Goal: Information Seeking & Learning: Learn about a topic

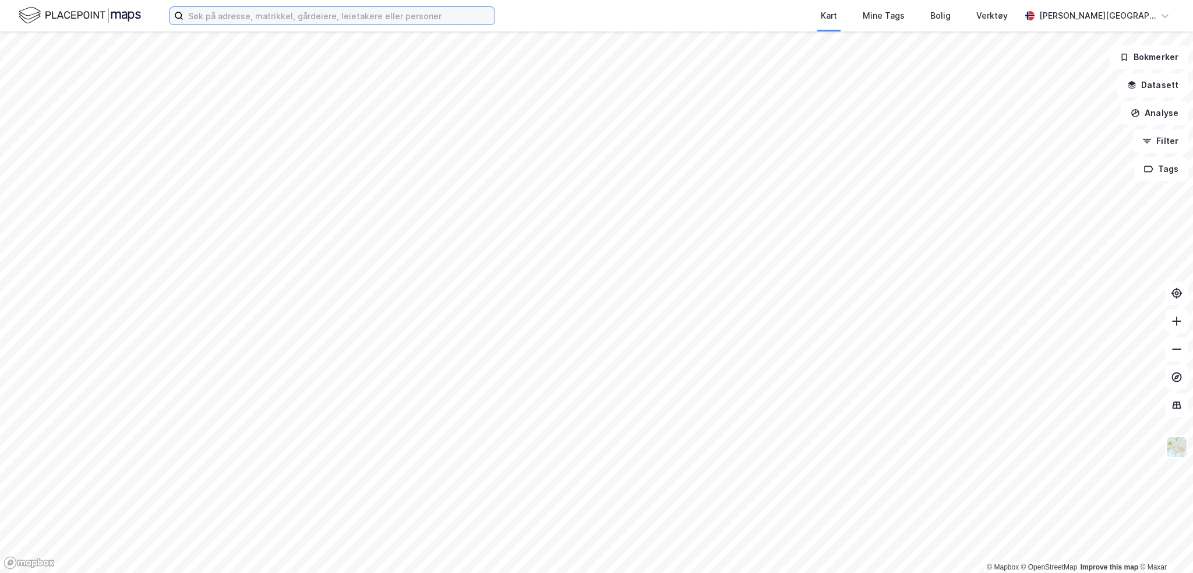
click at [236, 10] on input at bounding box center [338, 15] width 311 height 17
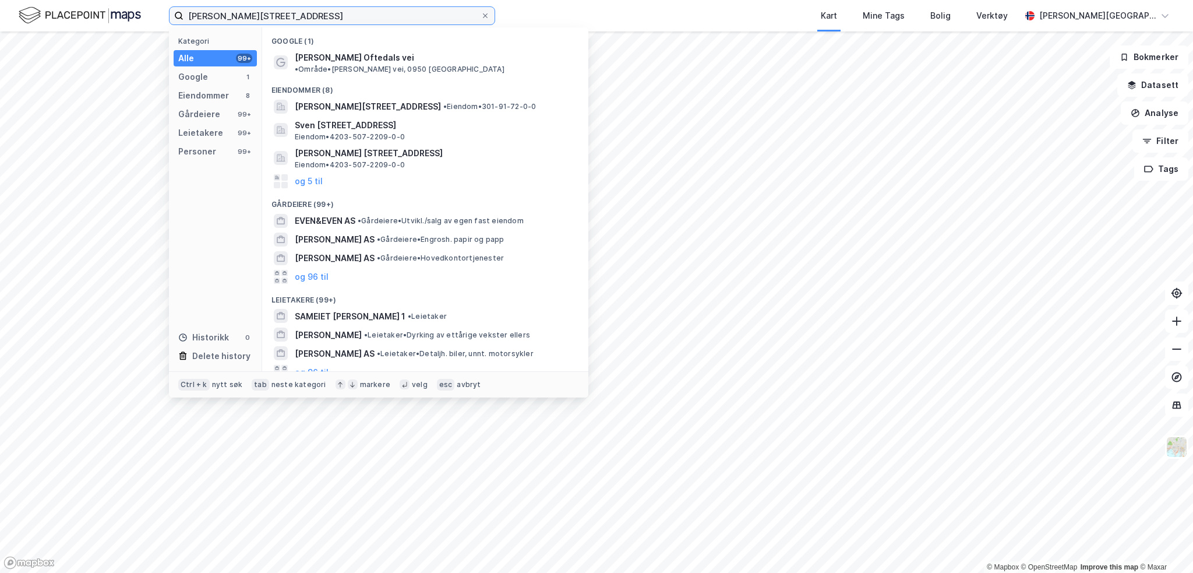
type input "[PERSON_NAME][STREET_ADDRESS]"
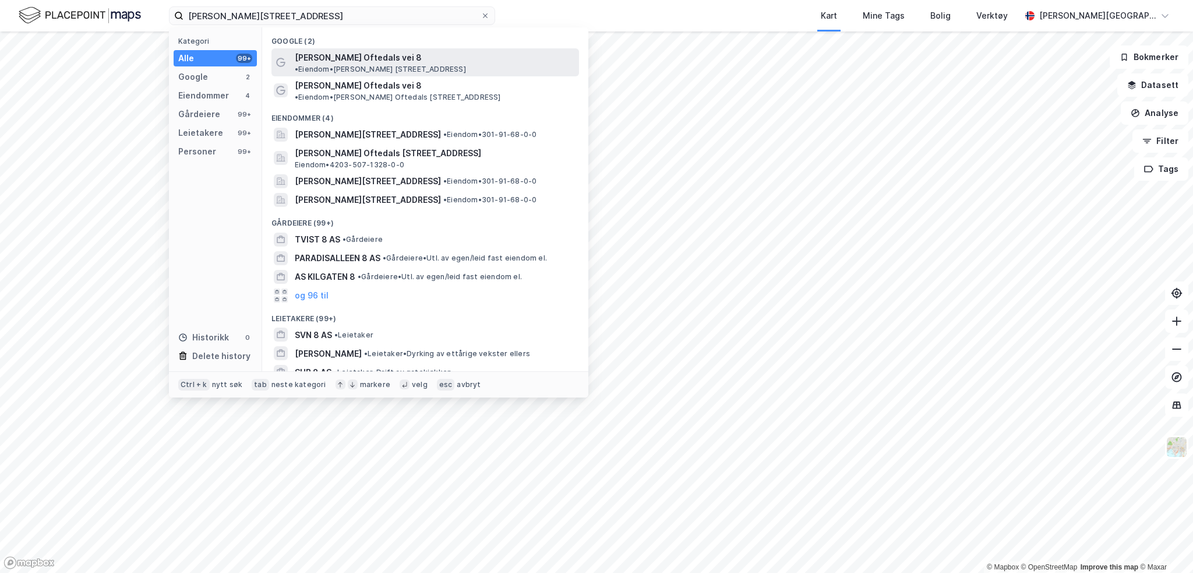
click at [383, 65] on span "• Eiendom • [STREET_ADDRESS]" at bounding box center [380, 69] width 171 height 9
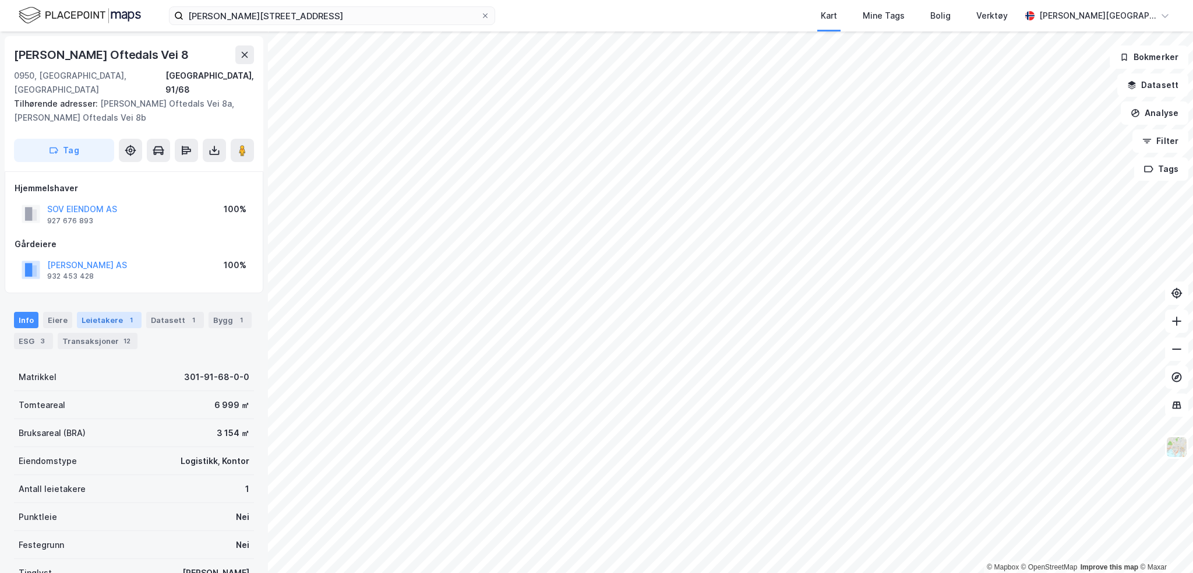
click at [90, 312] on div "Leietakere 1" at bounding box center [109, 320] width 65 height 16
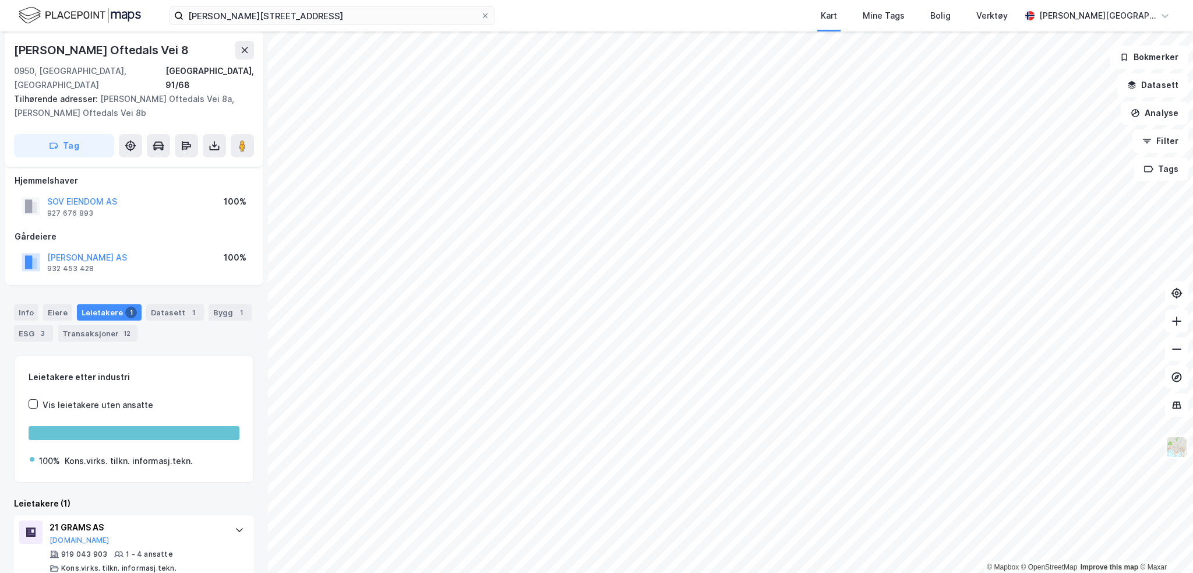
scroll to position [12, 0]
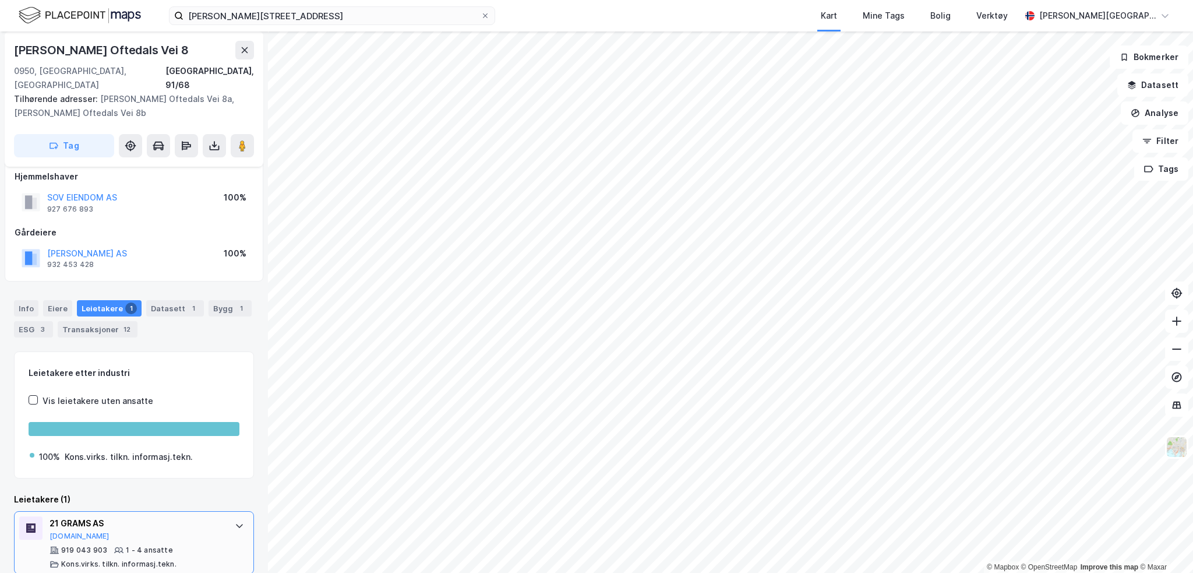
click at [82, 516] on div "21 GRAMS AS" at bounding box center [137, 523] width 174 height 14
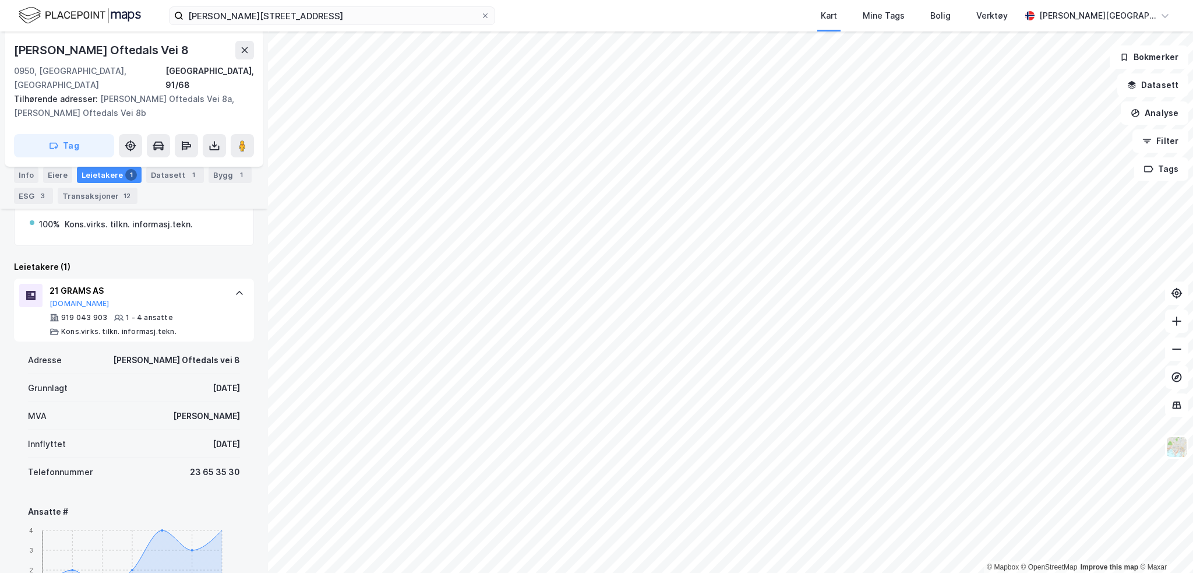
scroll to position [245, 0]
click at [65, 298] on button "[DOMAIN_NAME]" at bounding box center [80, 302] width 60 height 9
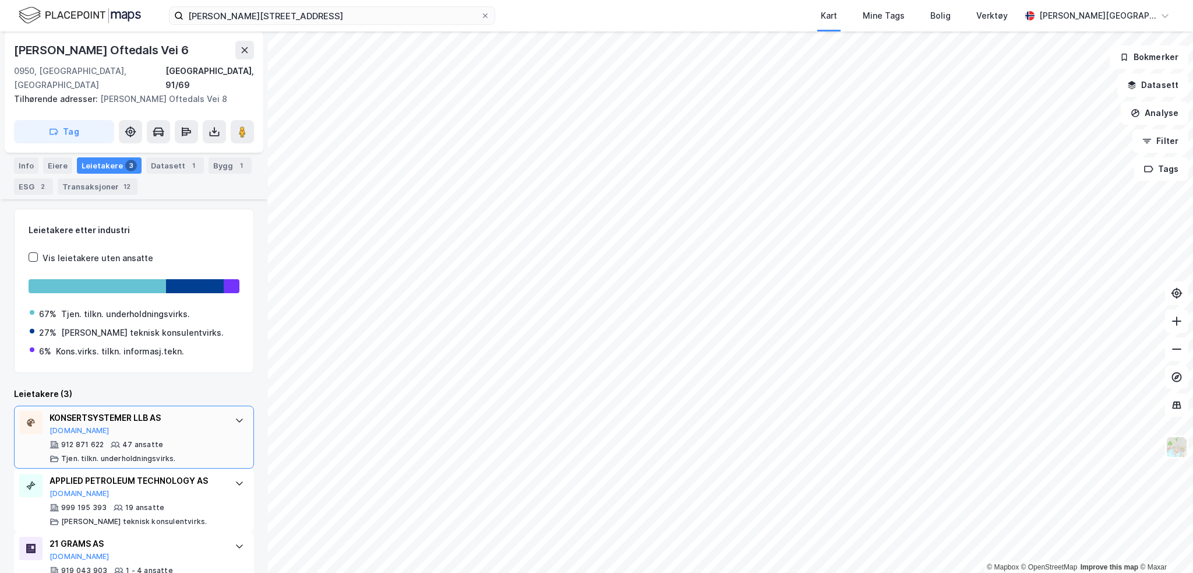
scroll to position [161, 0]
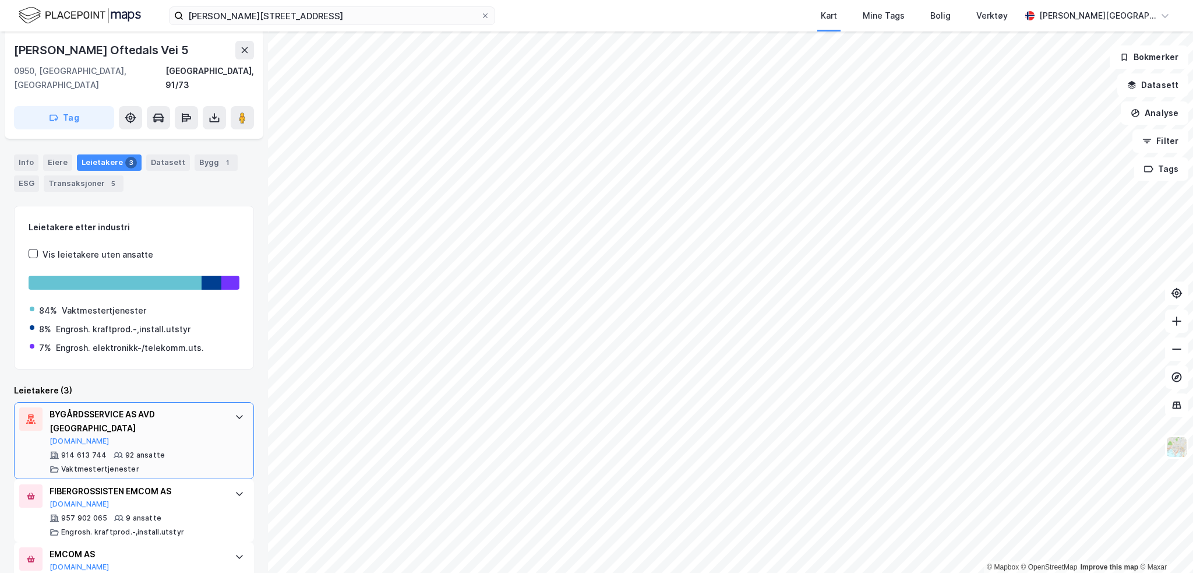
scroll to position [147, 0]
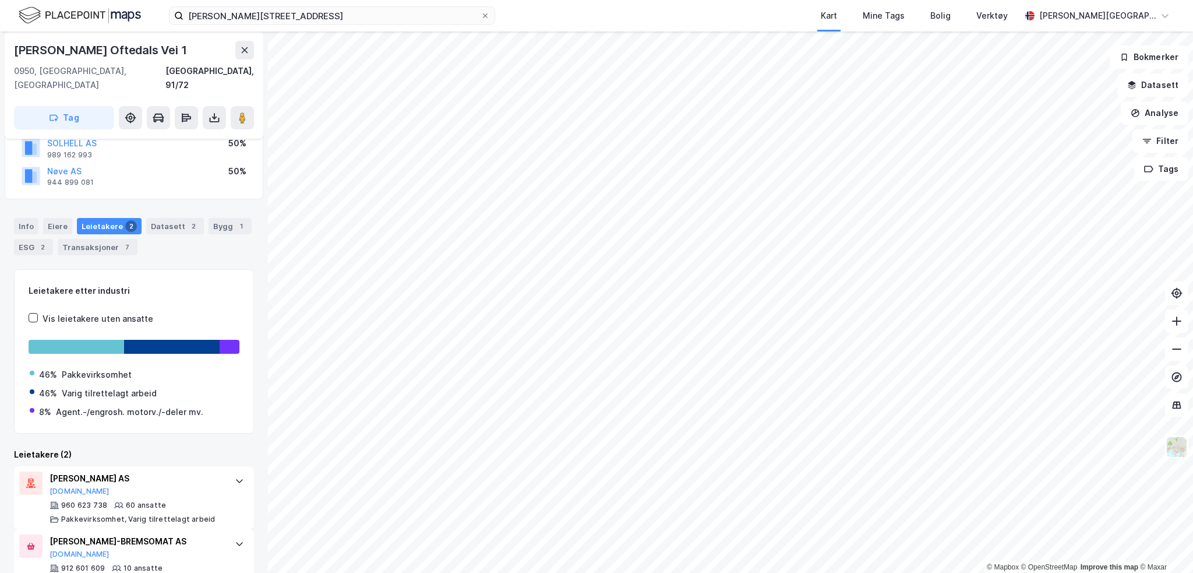
scroll to position [112, 0]
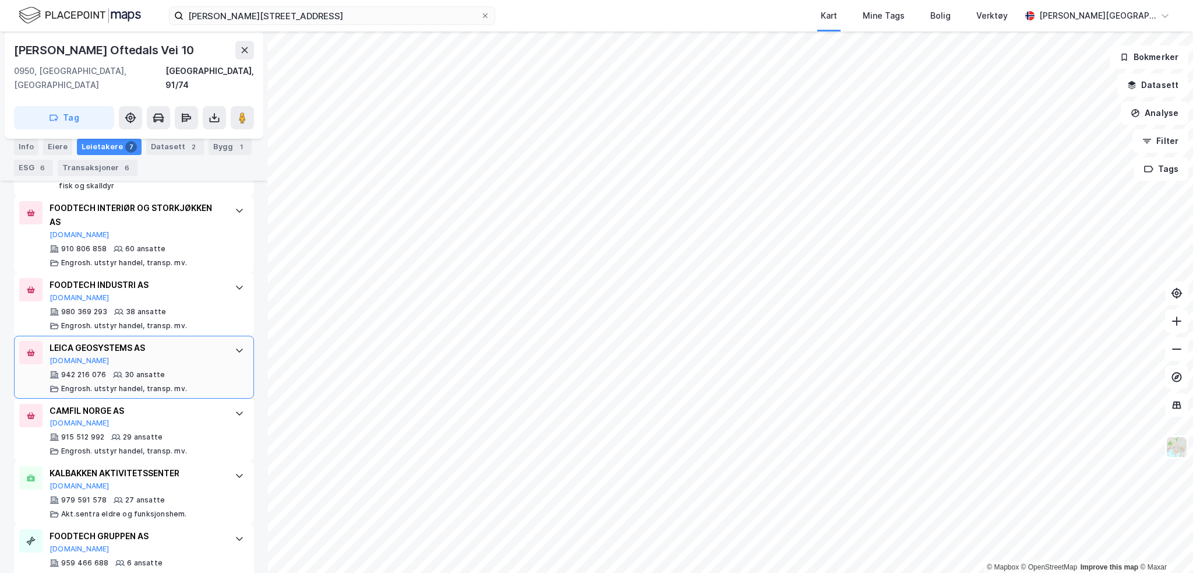
scroll to position [435, 0]
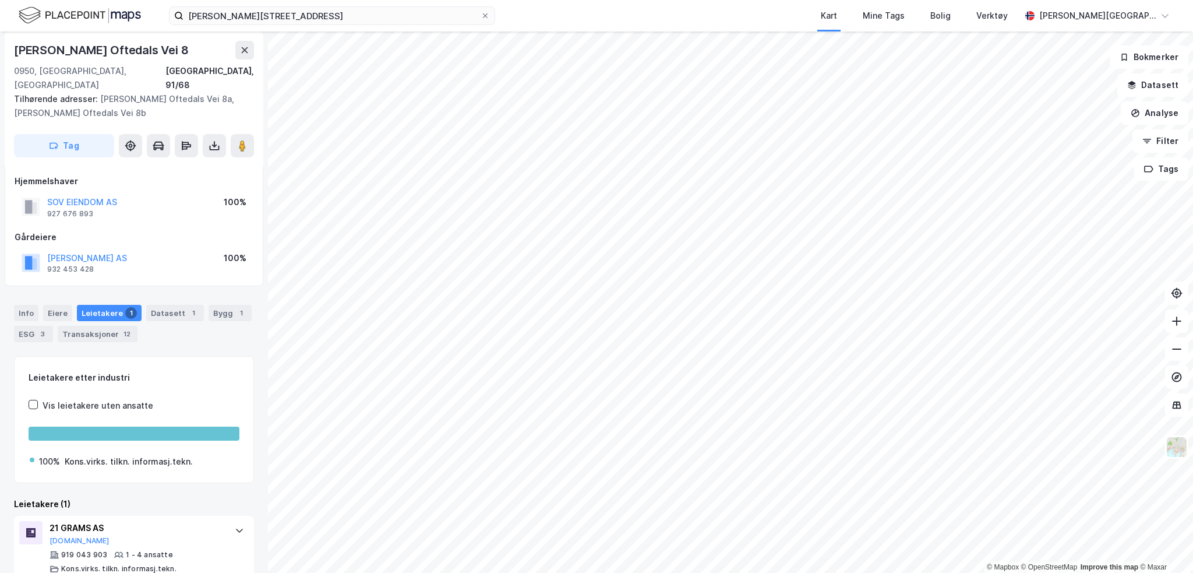
scroll to position [12, 0]
